Goal: Find specific page/section: Find specific page/section

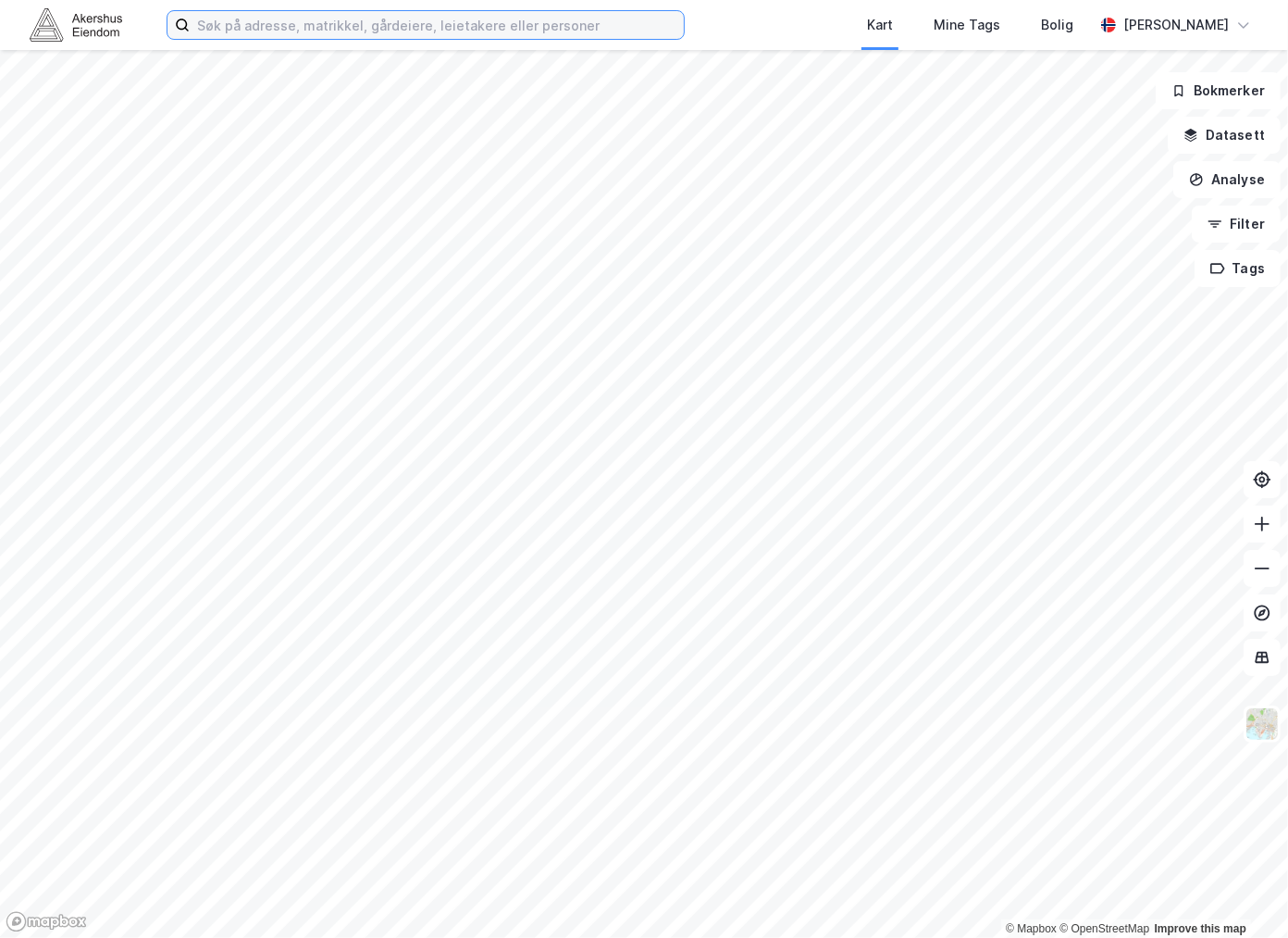
click at [355, 24] on input at bounding box center [436, 25] width 494 height 28
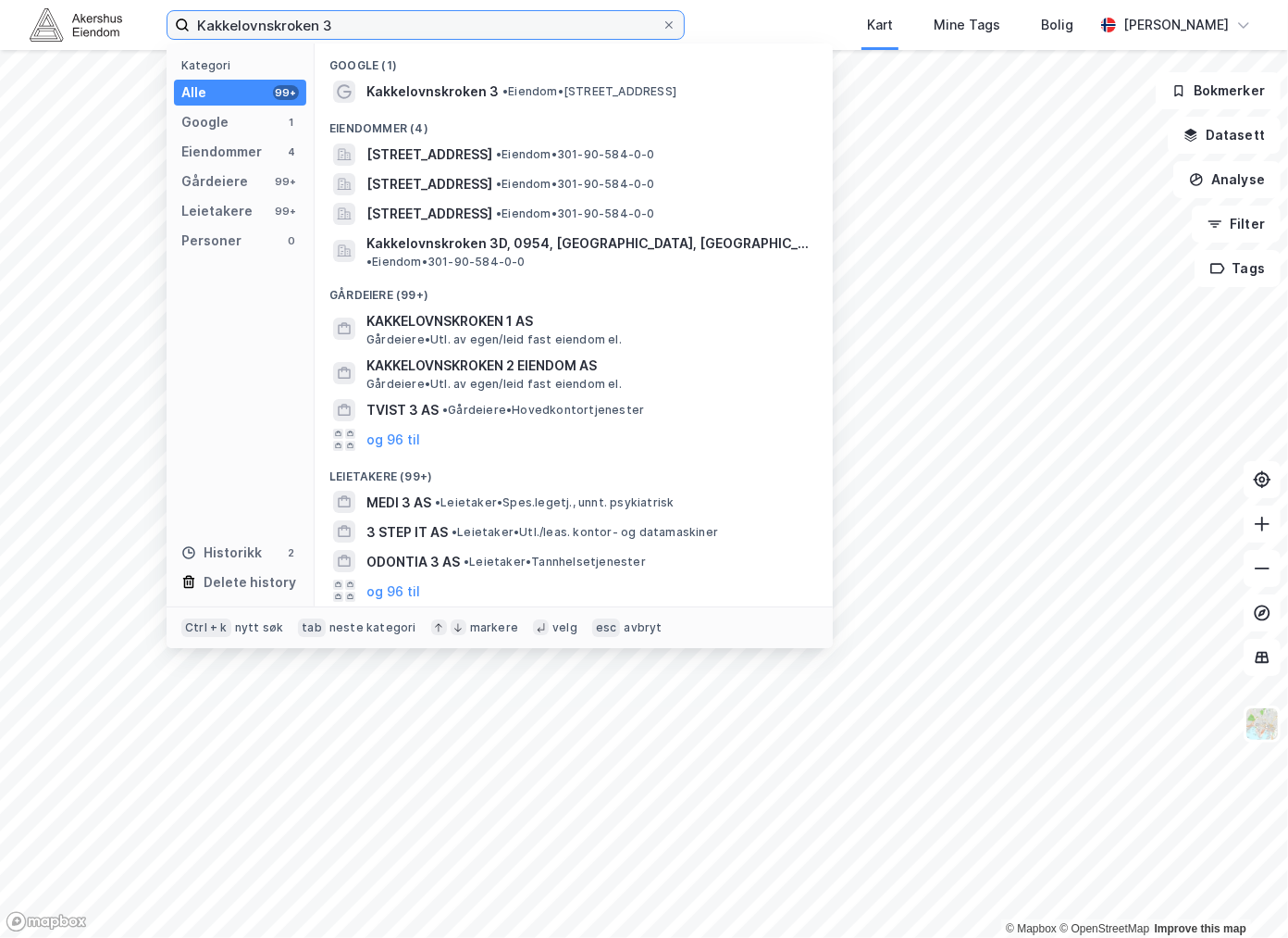
type input "Kakkelovnskroken 3"
click at [433, 74] on div "Google (1)" at bounding box center [573, 60] width 518 height 34
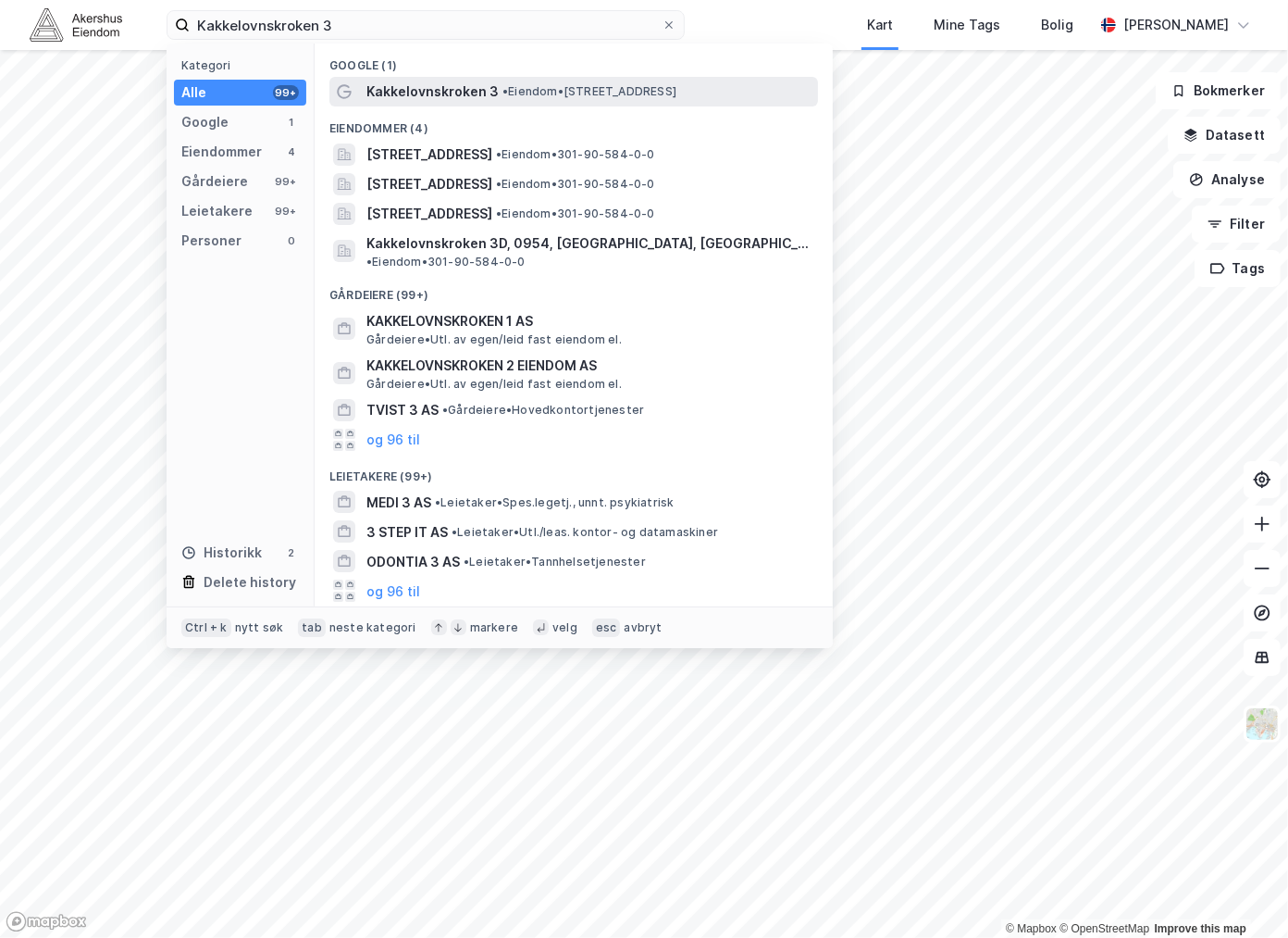
click at [446, 90] on span "Kakkelovnskroken 3" at bounding box center [433, 92] width 132 height 22
